Goal: Check status: Check status

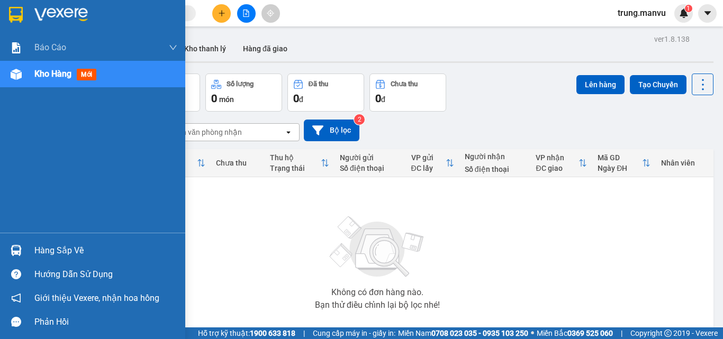
click at [21, 246] on img at bounding box center [16, 250] width 11 height 11
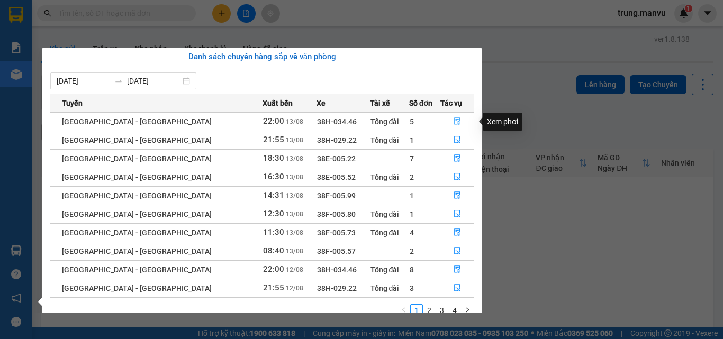
click at [453, 122] on icon "file-done" at bounding box center [456, 120] width 7 height 7
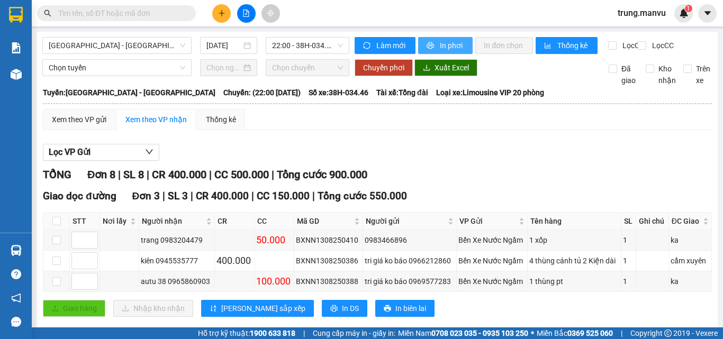
click at [440, 47] on span "In phơi" at bounding box center [452, 46] width 24 height 12
click at [322, 42] on span "22:00 - 38H-034.46" at bounding box center [307, 46] width 71 height 16
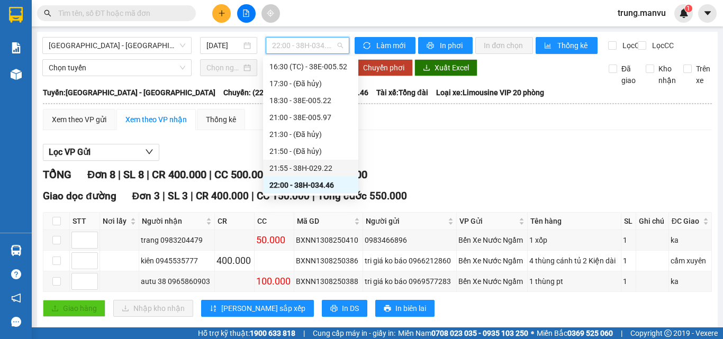
click at [325, 167] on div "21:55 - 38H-029.22" at bounding box center [310, 168] width 83 height 12
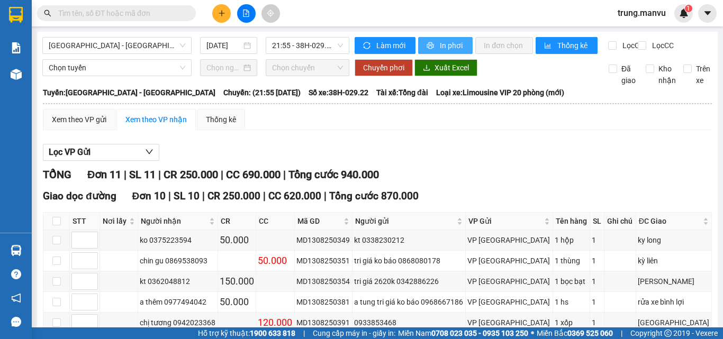
click at [440, 44] on span "In phơi" at bounding box center [452, 46] width 24 height 12
click at [333, 43] on span "21:55 - 38H-029.22" at bounding box center [307, 46] width 71 height 16
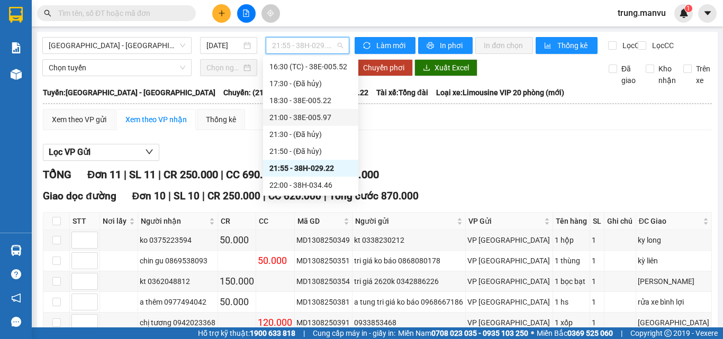
click at [325, 117] on div "21:00 - 38E-005.97" at bounding box center [310, 118] width 83 height 12
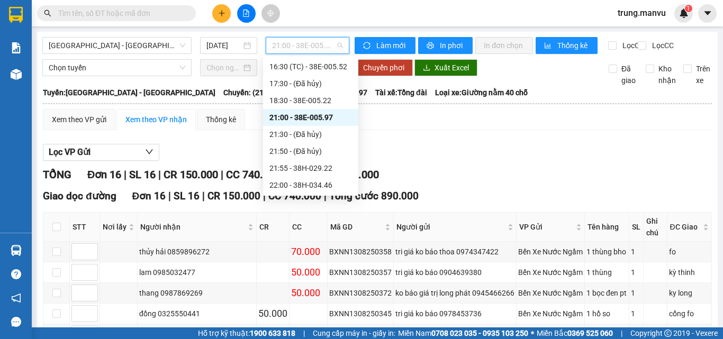
click at [331, 42] on span "21:00 - 38E-005.97" at bounding box center [307, 46] width 71 height 16
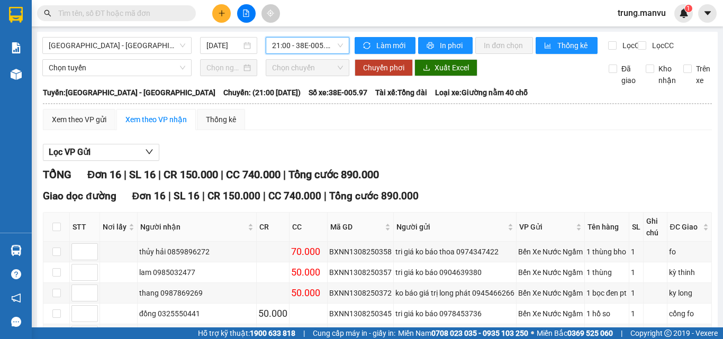
click at [339, 44] on span "21:00 - 38E-005.97" at bounding box center [307, 46] width 71 height 16
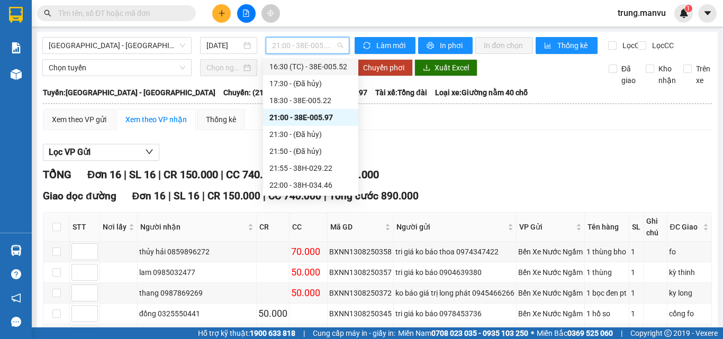
click at [326, 70] on div "16:30 (TC) - 38E-005.52" at bounding box center [310, 67] width 83 height 12
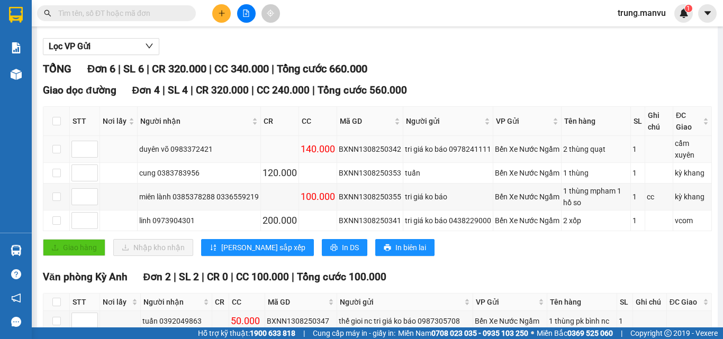
scroll to position [188, 0]
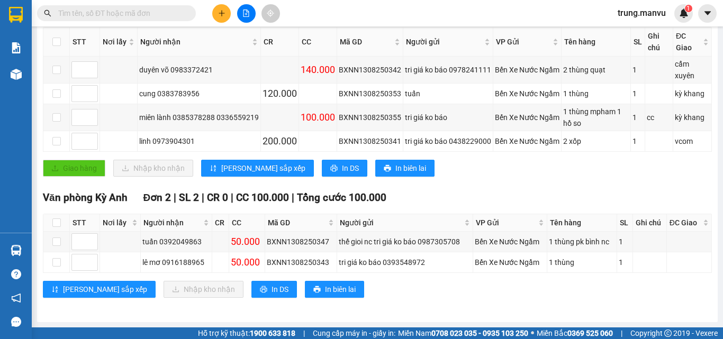
click at [133, 15] on input "text" at bounding box center [120, 13] width 125 height 12
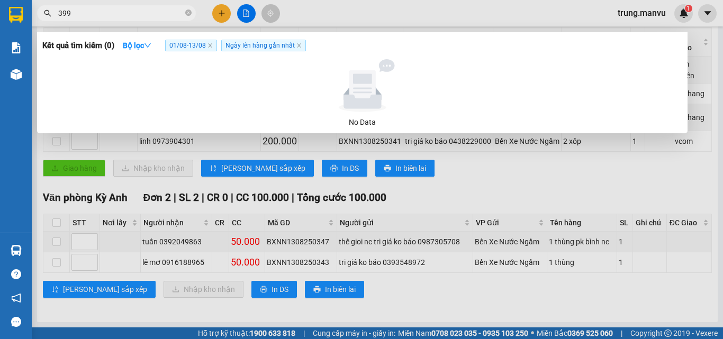
type input "3996"
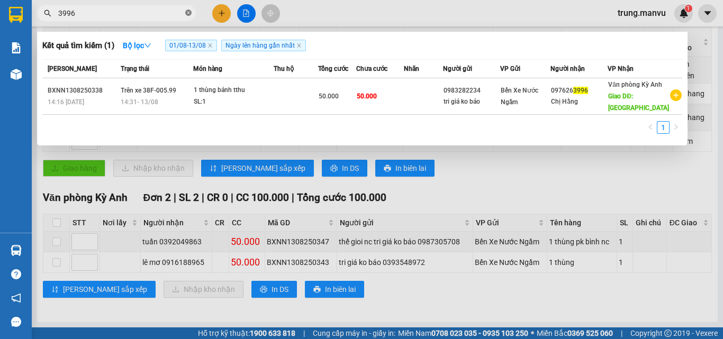
click at [189, 14] on icon "close-circle" at bounding box center [188, 13] width 6 height 6
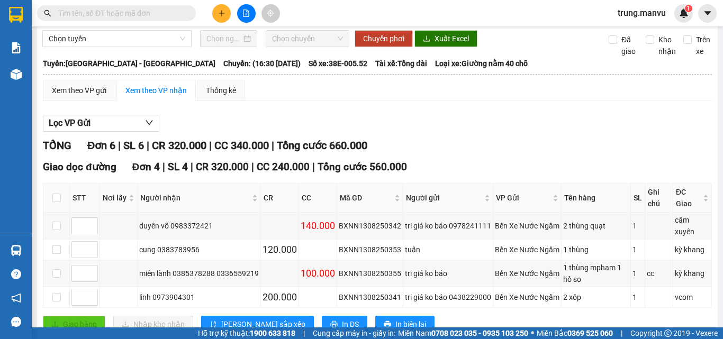
scroll to position [0, 0]
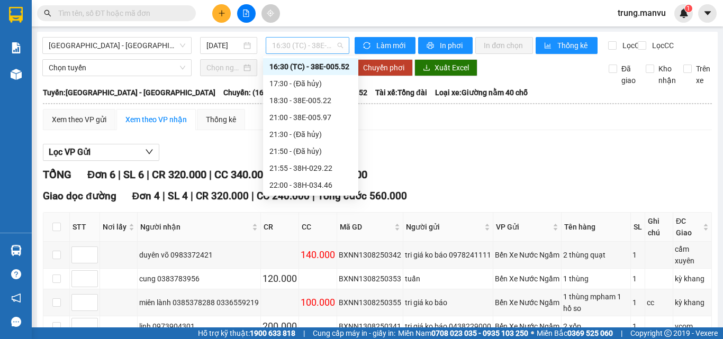
click at [330, 37] on div "16:30 (TC) - 38E-005.52" at bounding box center [308, 45] width 84 height 17
click at [321, 99] on div "18:30 - 38E-005.22" at bounding box center [310, 101] width 83 height 12
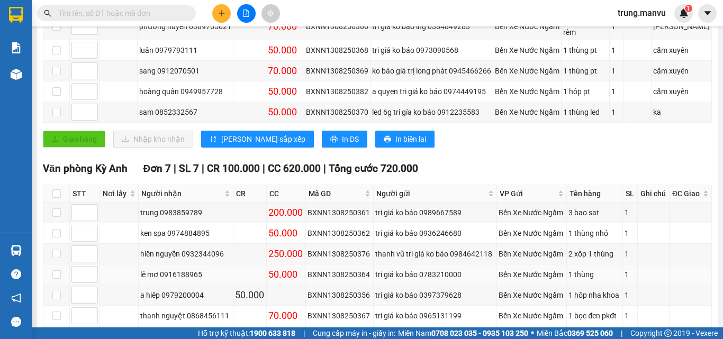
scroll to position [376, 0]
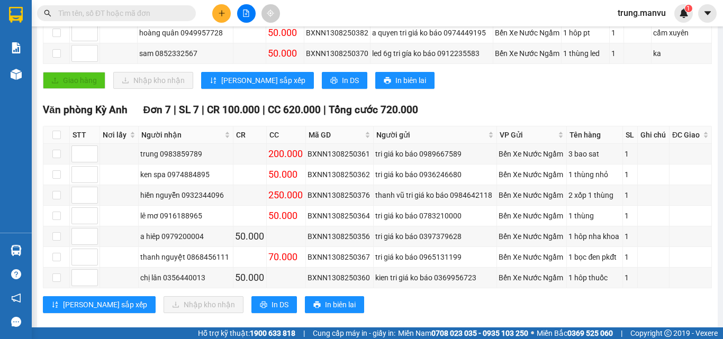
click at [133, 11] on input "text" at bounding box center [120, 13] width 125 height 12
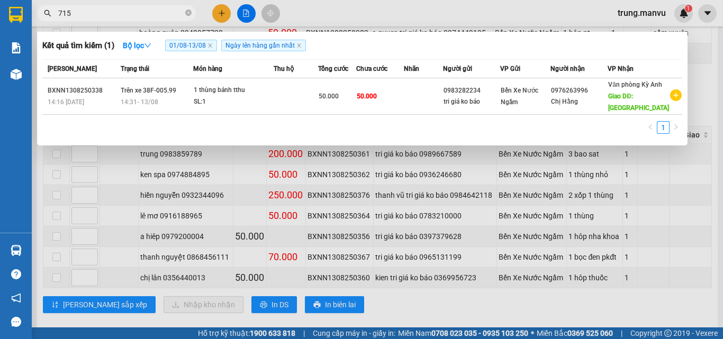
type input "7153"
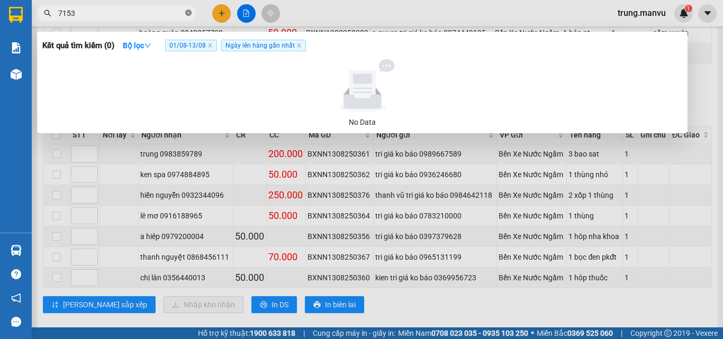
click at [188, 14] on icon "close-circle" at bounding box center [188, 13] width 6 height 6
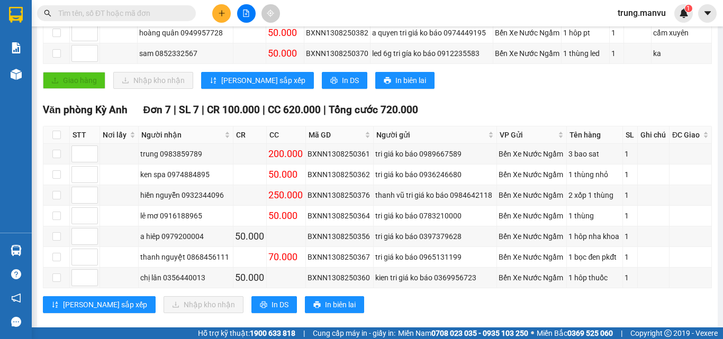
click at [148, 13] on input "text" at bounding box center [120, 13] width 125 height 12
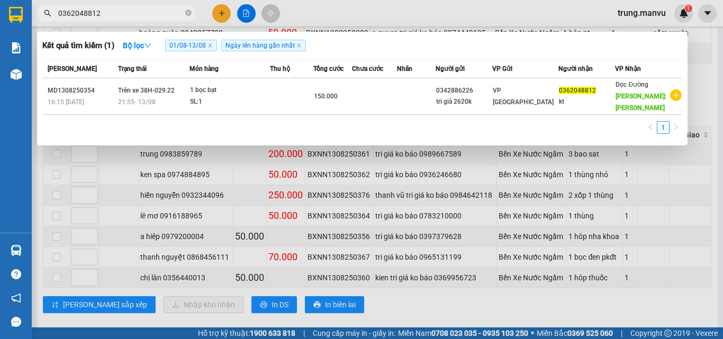
type input "0362048812"
click at [187, 14] on icon "close-circle" at bounding box center [188, 13] width 6 height 6
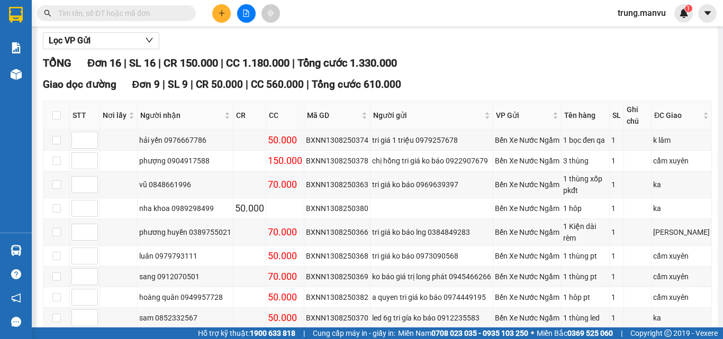
scroll to position [0, 0]
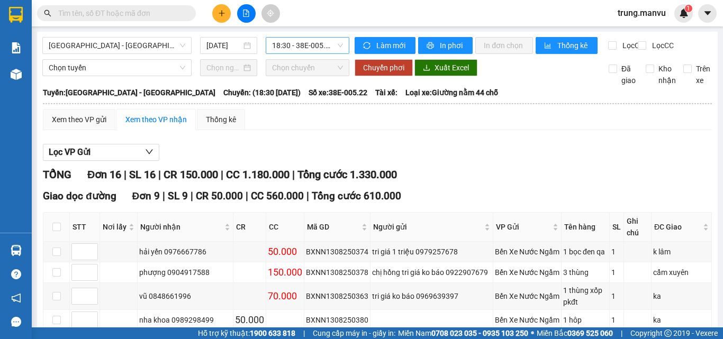
click at [322, 45] on span "18:30 - 38E-005.22" at bounding box center [307, 46] width 71 height 16
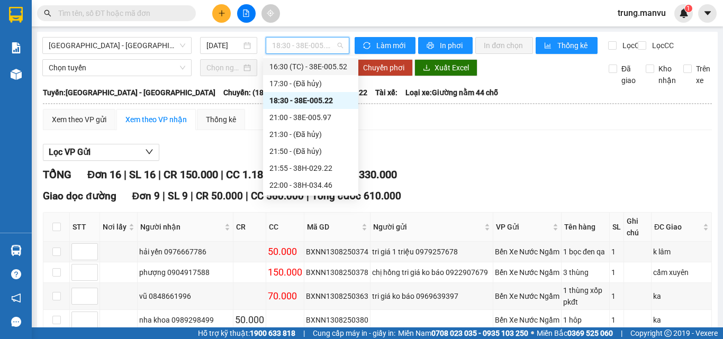
click at [310, 62] on div "16:30 (TC) - 38E-005.52" at bounding box center [310, 67] width 83 height 12
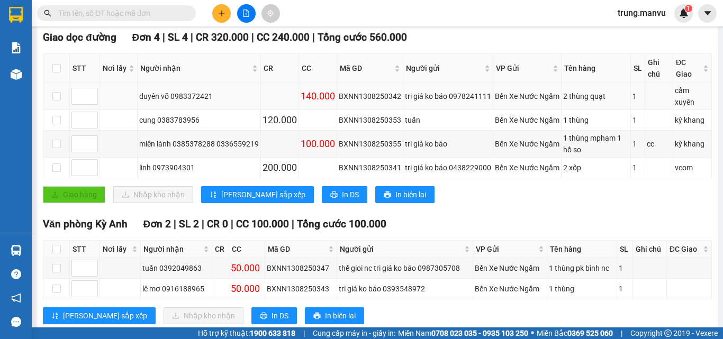
scroll to position [188, 0]
